Goal: Task Accomplishment & Management: Manage account settings

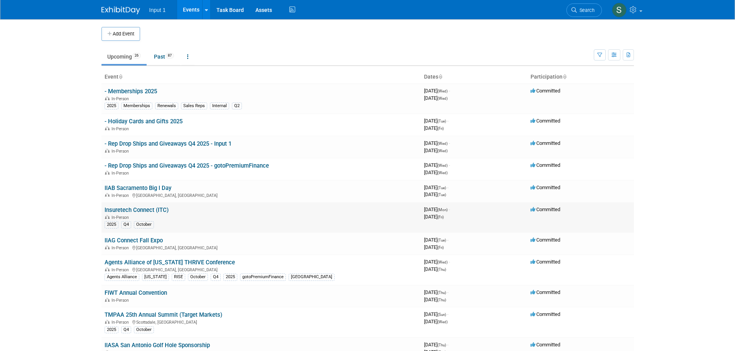
click at [143, 210] on link "Insuretech Connect (ITC)" at bounding box center [137, 210] width 64 height 7
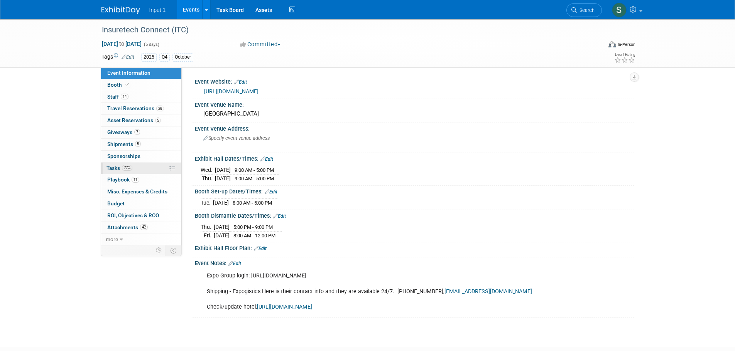
click at [112, 167] on span "Tasks 77%" at bounding box center [119, 168] width 26 height 6
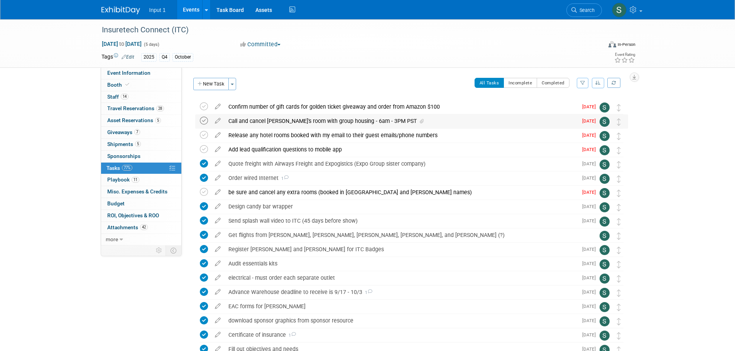
click at [203, 120] on icon at bounding box center [204, 121] width 8 height 8
click at [206, 192] on icon at bounding box center [204, 192] width 8 height 8
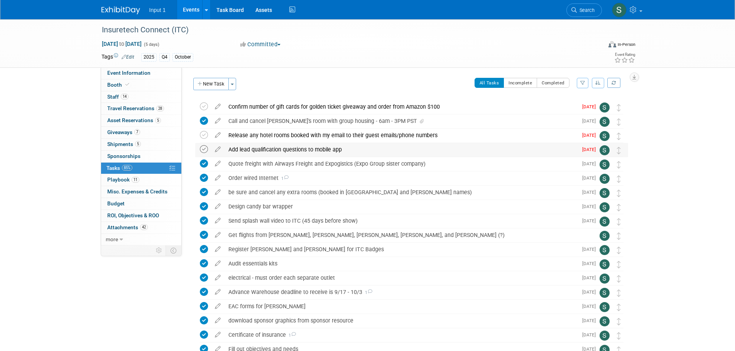
click at [203, 150] on icon at bounding box center [204, 149] width 8 height 8
click at [287, 72] on div "Event Website: Edit https://vegas.insuretechconnect.com/ Event Venue Name: Mand…" at bounding box center [408, 157] width 452 height 178
click at [691, 137] on div "Insuretech Connect (ITC) Oct 13, 2025 to Oct 17, 2025 (5 days) Oct 13, 2025 to …" at bounding box center [367, 268] width 735 height 499
click at [711, 151] on div "Insuretech Connect (ITC) Oct 13, 2025 to Oct 17, 2025 (5 days) Oct 13, 2025 to …" at bounding box center [367, 268] width 735 height 499
click at [707, 260] on div "Insuretech Connect (ITC) Oct 13, 2025 to Oct 17, 2025 (5 days) Oct 13, 2025 to …" at bounding box center [367, 268] width 735 height 499
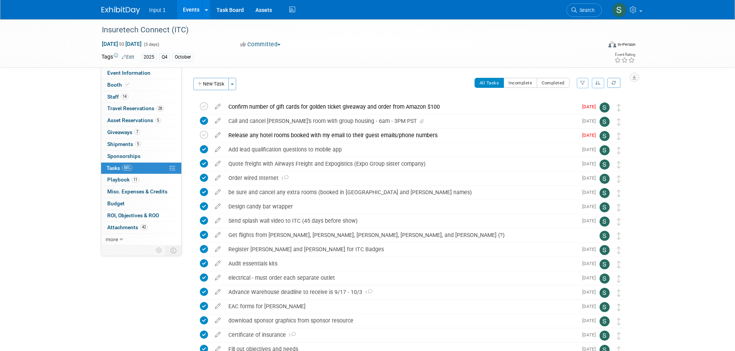
click at [368, 53] on div "2025 Q4 October" at bounding box center [343, 57] width 404 height 8
click at [673, 193] on div "Insuretech Connect (ITC) Oct 13, 2025 to Oct 17, 2025 (5 days) Oct 13, 2025 to …" at bounding box center [367, 268] width 735 height 499
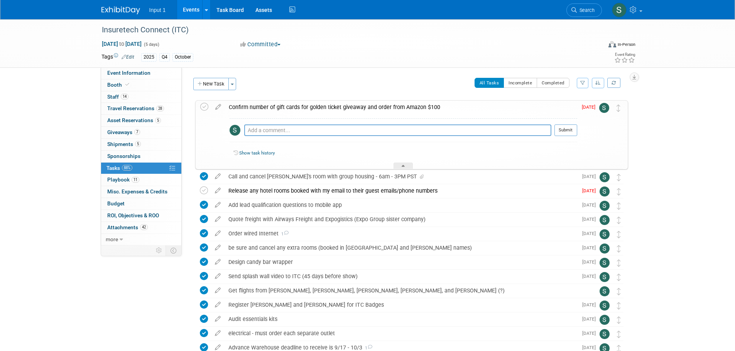
click at [384, 104] on div "Confirm number of gift cards for golden ticket giveaway and order from Amazon $…" at bounding box center [401, 107] width 352 height 13
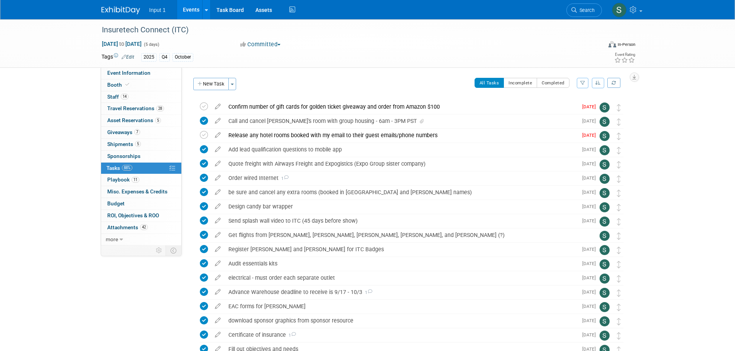
click at [215, 106] on icon at bounding box center [218, 105] width 14 height 10
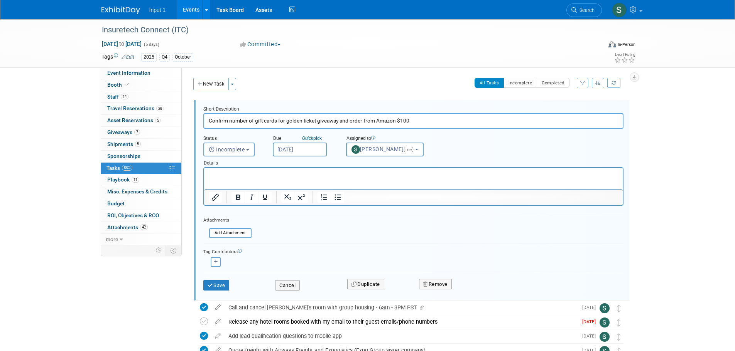
click at [315, 152] on input "[DATE]" at bounding box center [300, 150] width 54 height 14
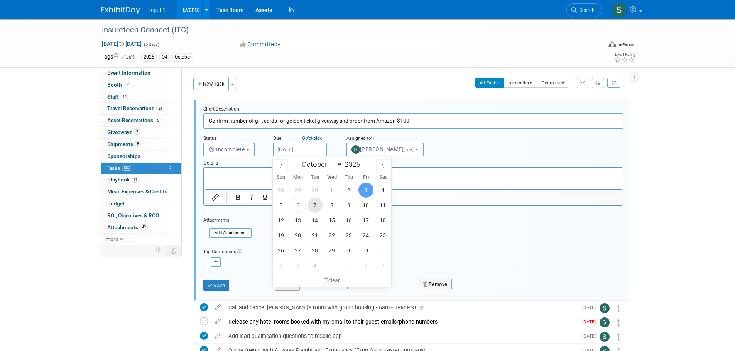
click at [314, 204] on span "7" at bounding box center [314, 205] width 15 height 15
type input "[DATE]"
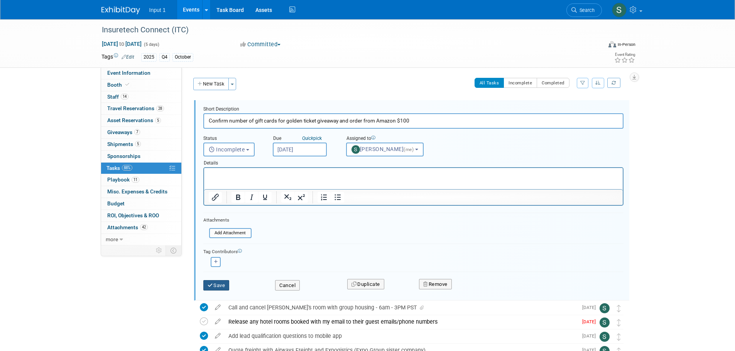
click at [213, 286] on button "Save" at bounding box center [216, 285] width 26 height 11
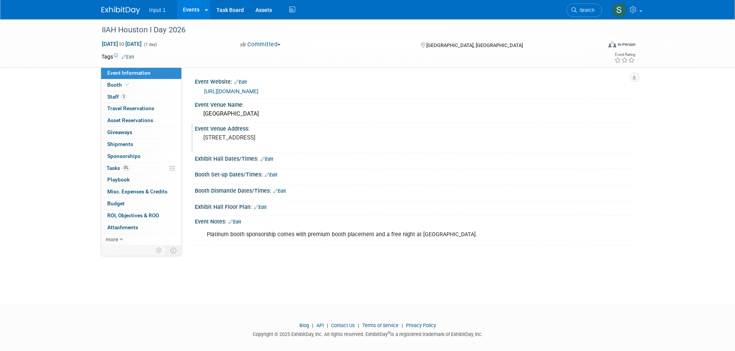
click at [414, 123] on div "Event Venue Address:" at bounding box center [414, 128] width 439 height 10
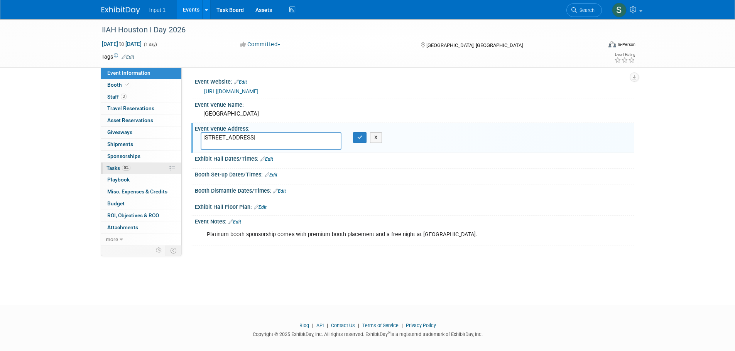
click at [115, 168] on span "Tasks 0%" at bounding box center [118, 168] width 24 height 6
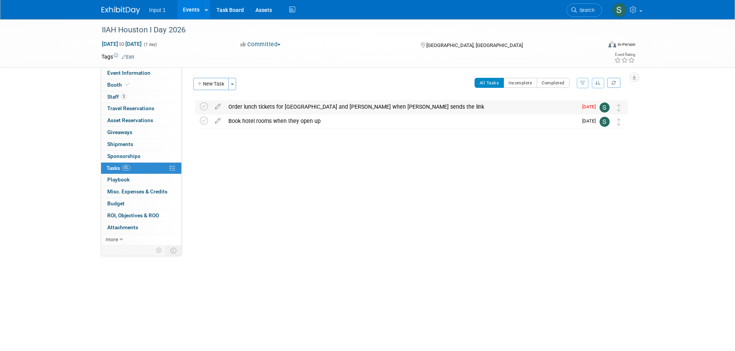
click at [352, 108] on div "Order lunch tickets for Sydney and Alex when Ayla sends the link" at bounding box center [401, 106] width 353 height 13
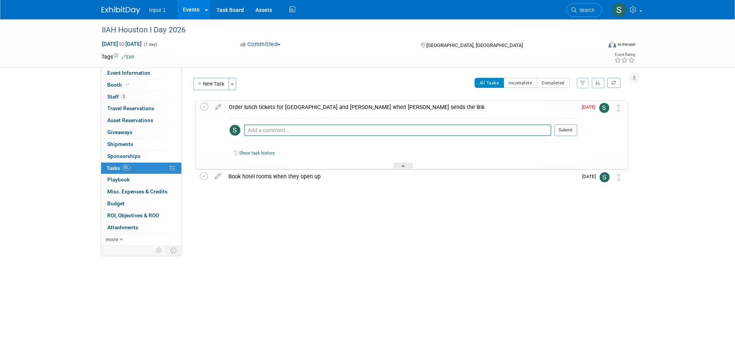
click at [217, 106] on icon at bounding box center [218, 106] width 14 height 10
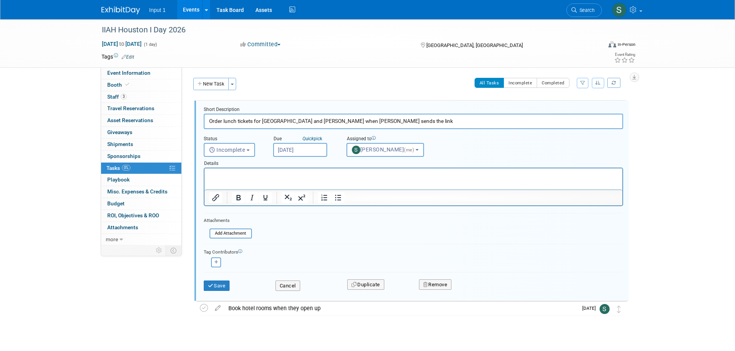
click at [305, 151] on input "[DATE]" at bounding box center [300, 150] width 54 height 14
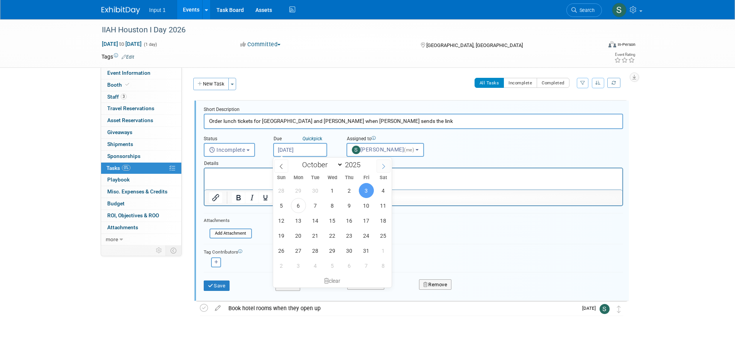
click at [381, 162] on span at bounding box center [384, 166] width 14 height 13
select select "10"
click at [366, 250] on span "28" at bounding box center [366, 250] width 15 height 15
type input "Nov 28, 2025"
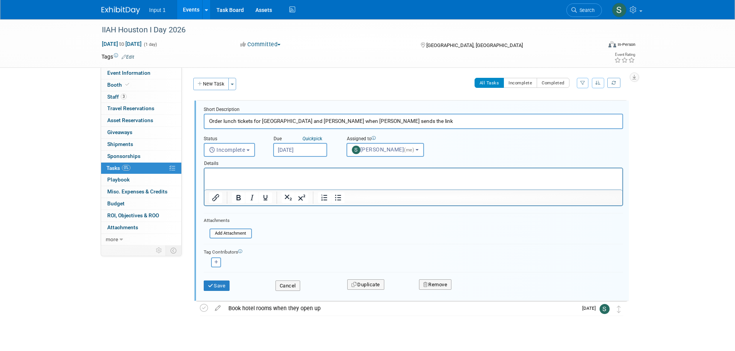
click at [388, 209] on form "Short Description Order lunch tickets for Sydney and Alex when Ayla sends the l…" at bounding box center [413, 202] width 431 height 193
click at [228, 289] on button "Save" at bounding box center [217, 286] width 26 height 11
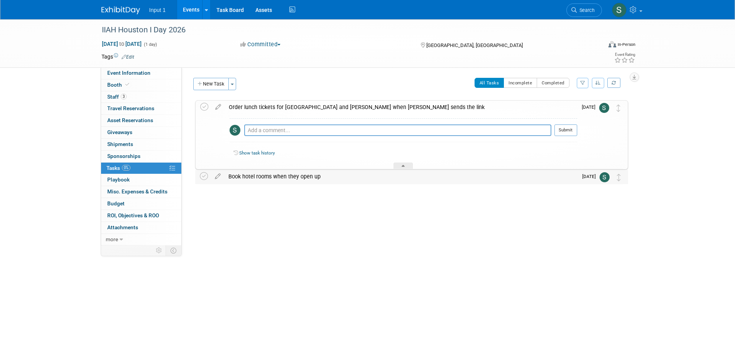
click at [301, 180] on div "Book hotel rooms when they open up" at bounding box center [401, 176] width 353 height 13
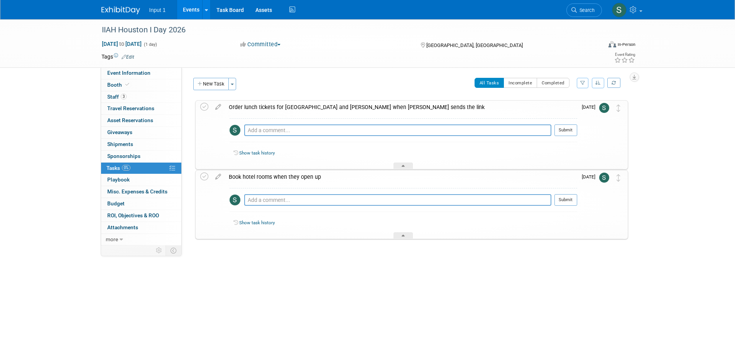
click at [588, 176] on span "[DATE]" at bounding box center [590, 176] width 17 height 5
click at [250, 176] on div "Book hotel rooms when they open up" at bounding box center [401, 177] width 352 height 13
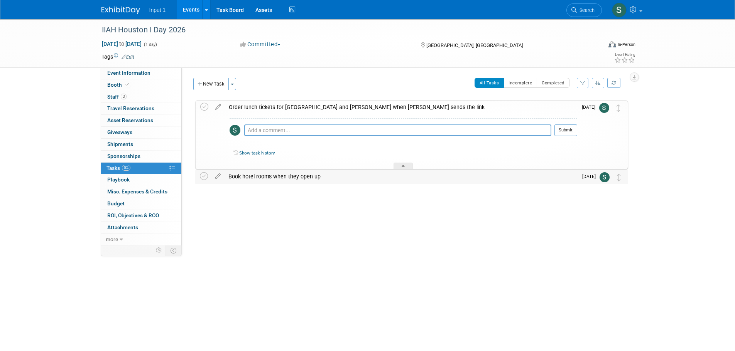
click at [247, 177] on div "Book hotel rooms when they open up" at bounding box center [401, 176] width 353 height 13
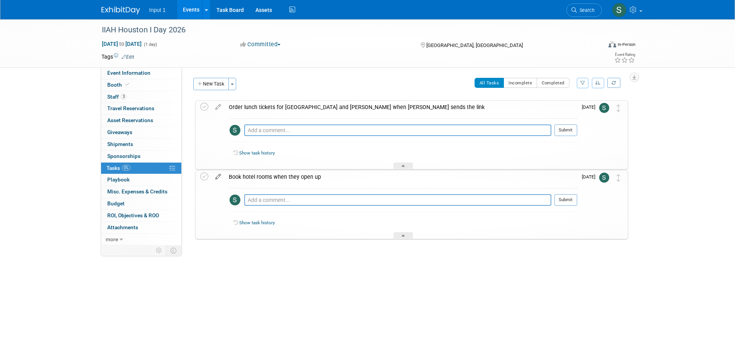
click at [215, 176] on icon at bounding box center [218, 176] width 14 height 10
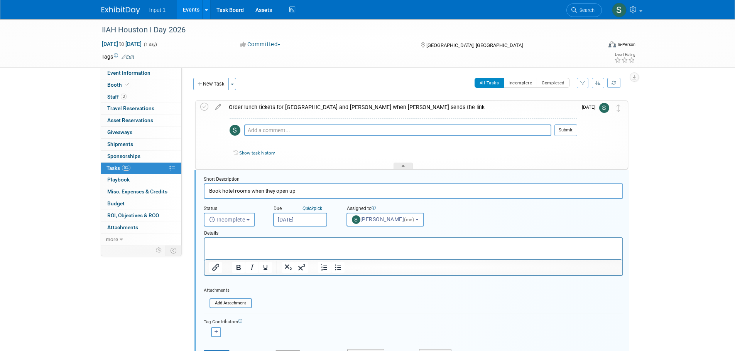
scroll to position [57, 0]
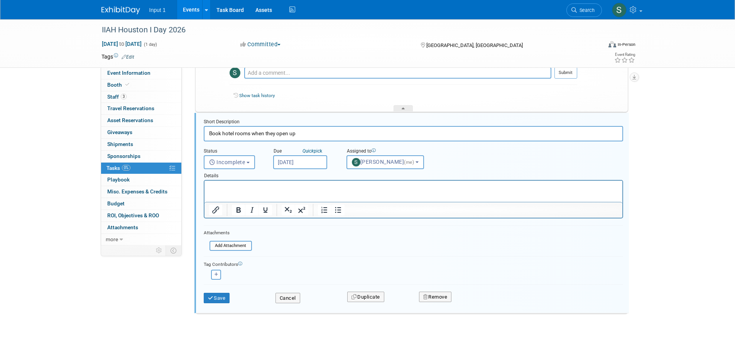
click at [306, 162] on input "Oct 10, 2025" at bounding box center [300, 162] width 54 height 14
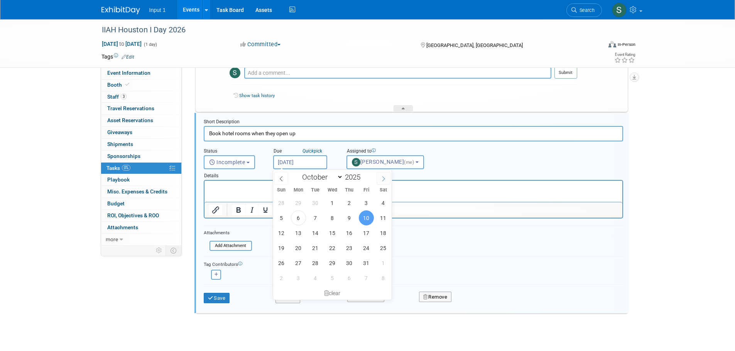
click at [385, 178] on icon at bounding box center [383, 178] width 5 height 5
select select "10"
click at [370, 260] on span "28" at bounding box center [366, 263] width 15 height 15
type input "Nov 28, 2025"
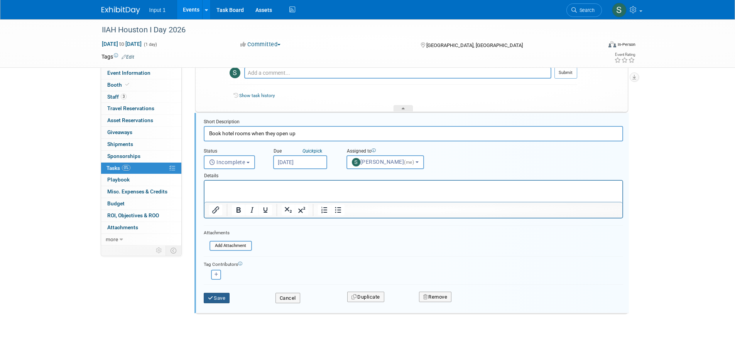
click at [217, 300] on button "Save" at bounding box center [217, 298] width 26 height 11
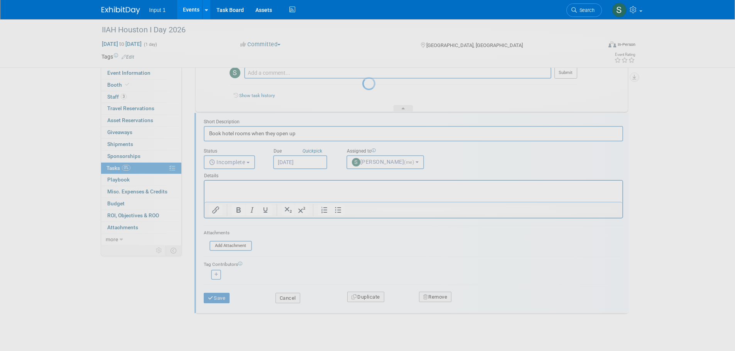
scroll to position [0, 0]
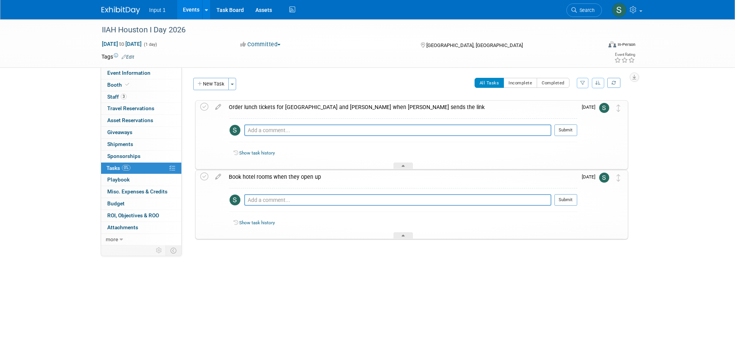
click at [25, 170] on div "IIAH Houston I Day 2026 Feb 18, 2026 to Feb 18, 2026 (1 day) Feb 18, 2026 to Fe…" at bounding box center [367, 155] width 735 height 272
click at [400, 167] on div at bounding box center [403, 166] width 19 height 7
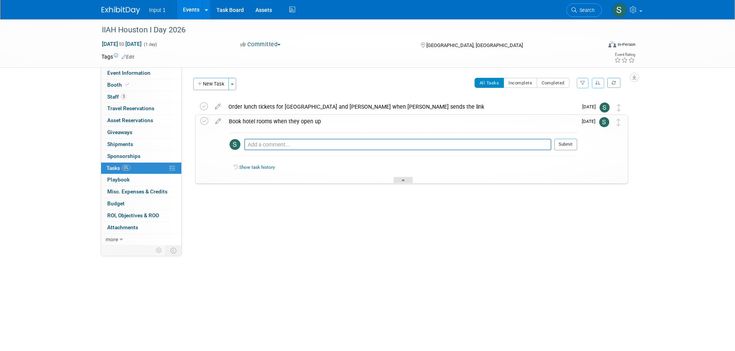
click at [402, 182] on icon at bounding box center [403, 181] width 3 height 5
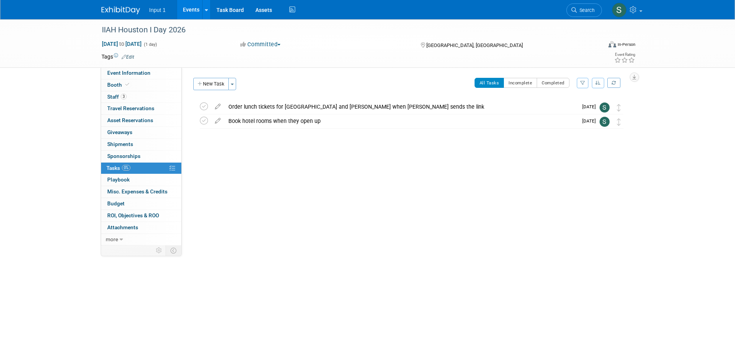
click at [247, 184] on div "Event Website: Edit https://www.iiah.org/events/EventDetails.aspx?id=1953876&gr…" at bounding box center [408, 157] width 452 height 178
